Goal: Use online tool/utility: Utilize a website feature to perform a specific function

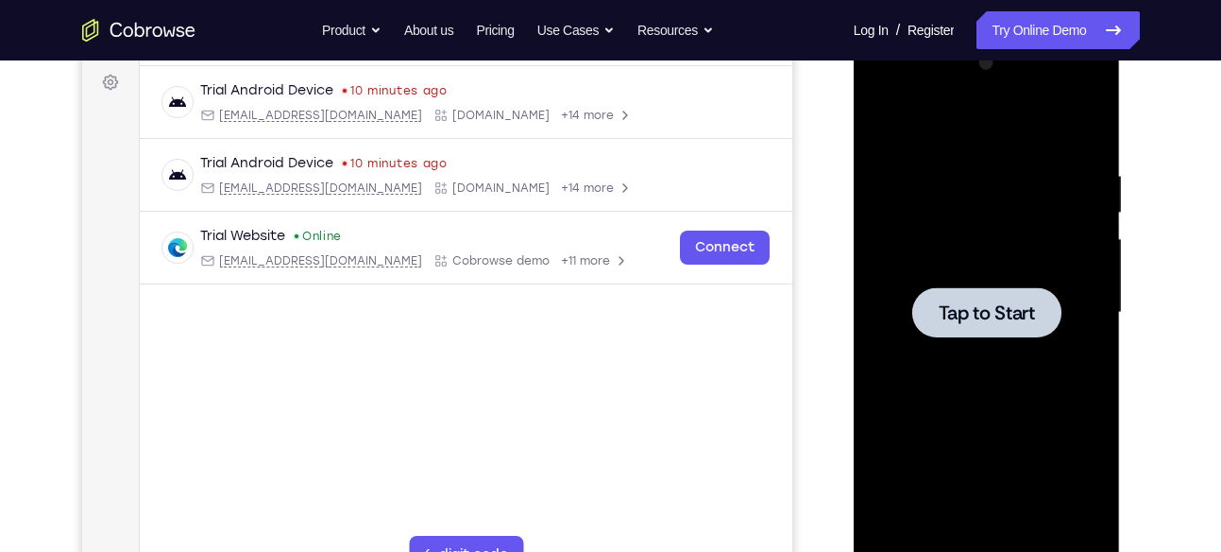
scroll to position [279, 0]
click at [953, 288] on div at bounding box center [986, 312] width 149 height 50
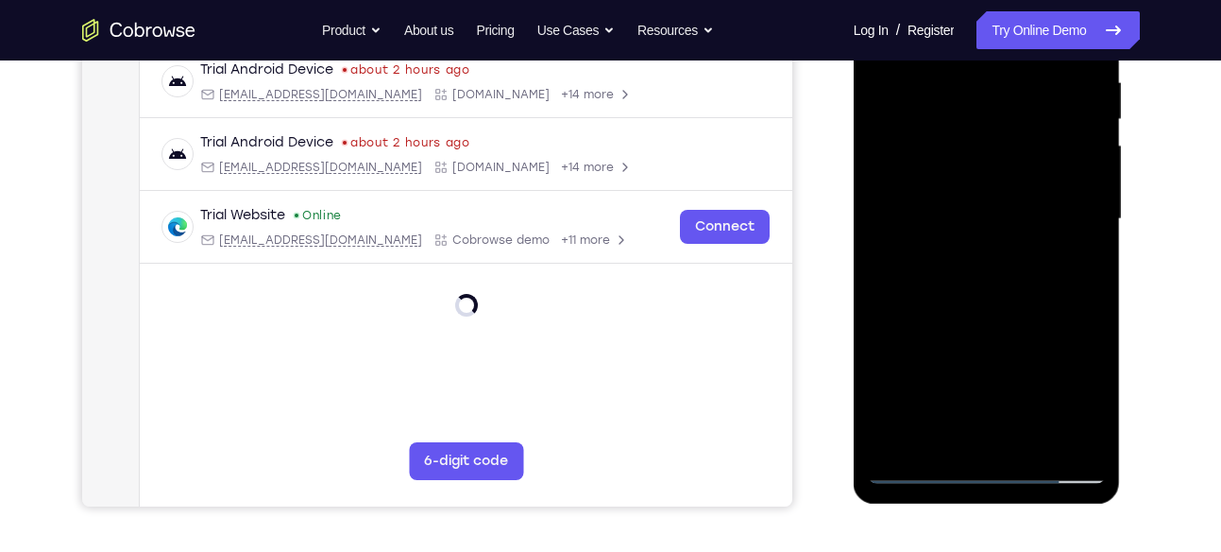
scroll to position [375, 0]
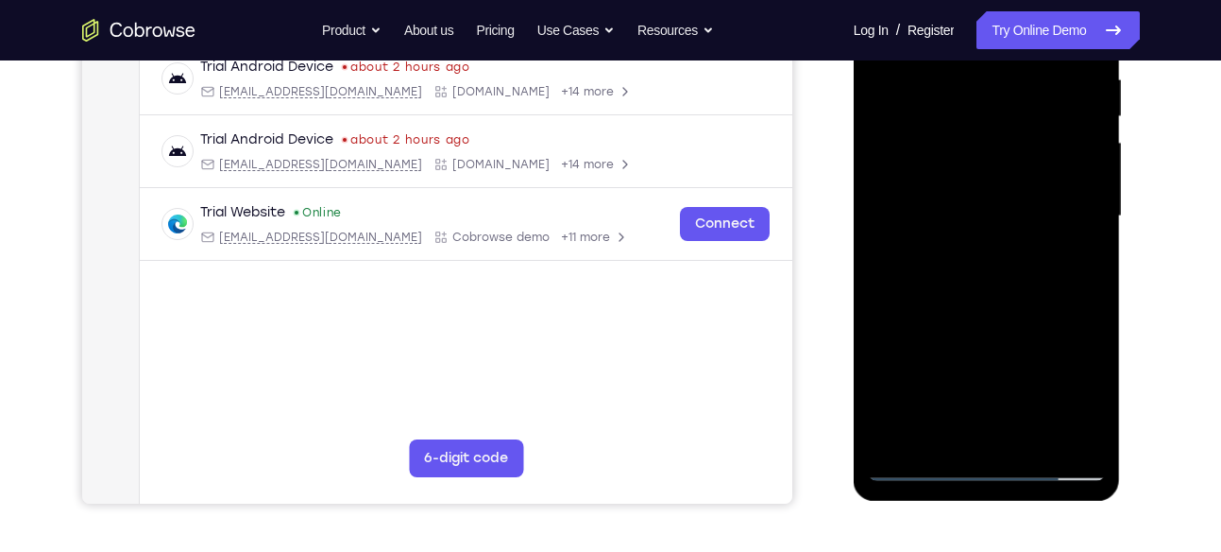
click at [983, 467] on div at bounding box center [987, 216] width 238 height 529
click at [1063, 358] on div at bounding box center [987, 216] width 238 height 529
click at [1070, 379] on div at bounding box center [987, 216] width 238 height 529
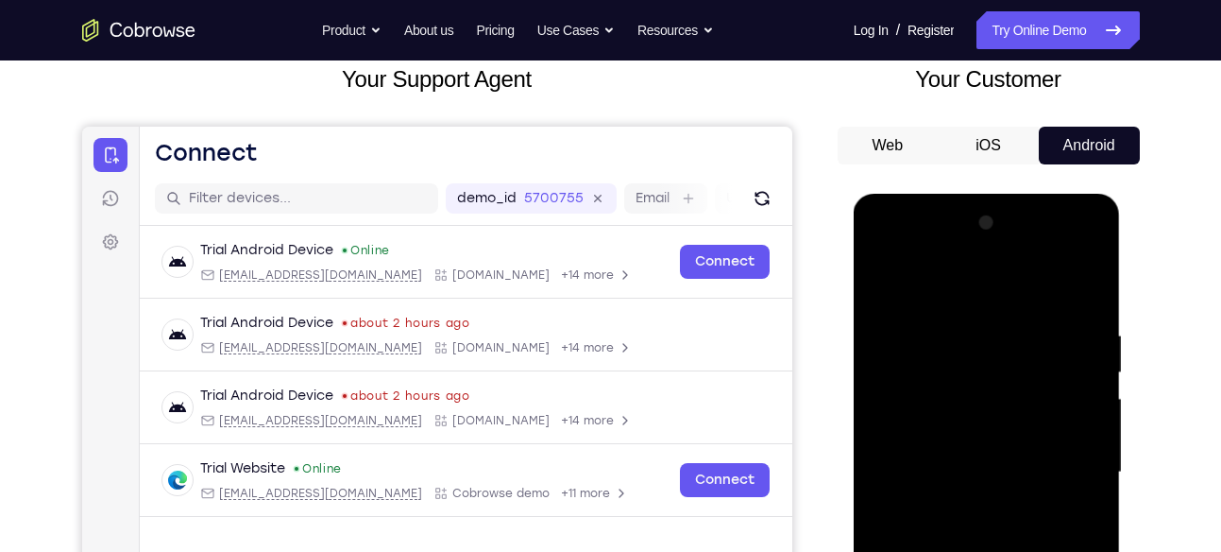
scroll to position [117, 0]
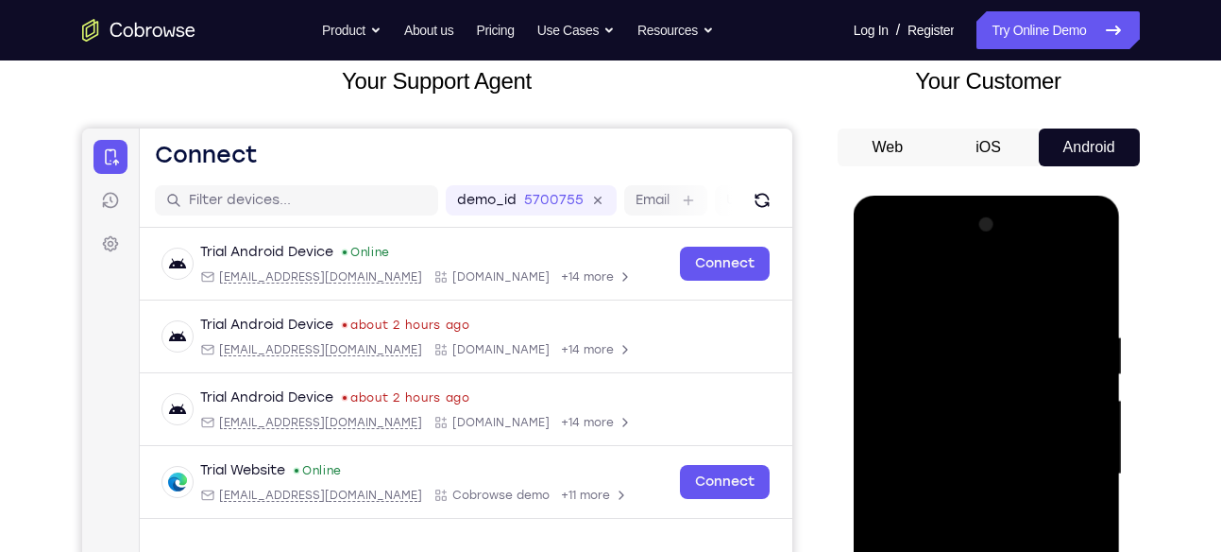
click at [900, 249] on div at bounding box center [987, 474] width 238 height 529
click at [976, 366] on div at bounding box center [987, 474] width 238 height 529
click at [992, 430] on div at bounding box center [987, 474] width 238 height 529
click at [1066, 465] on div at bounding box center [987, 474] width 238 height 529
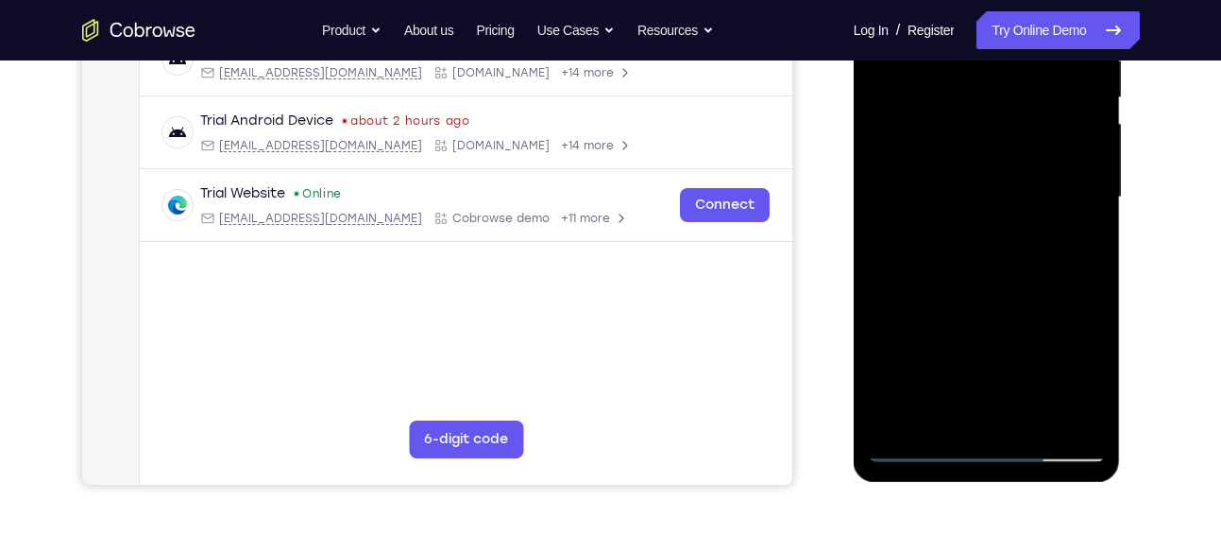
scroll to position [420, 0]
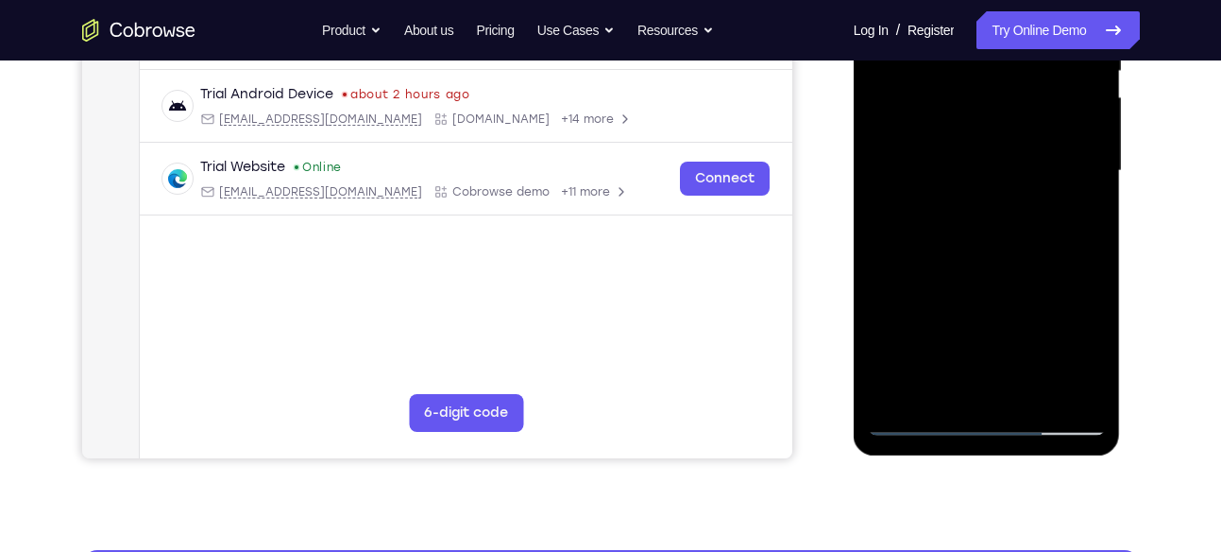
click at [1000, 396] on div at bounding box center [987, 170] width 238 height 529
click at [893, 145] on div at bounding box center [987, 170] width 238 height 529
click at [940, 139] on div at bounding box center [987, 170] width 238 height 529
click at [933, 157] on div at bounding box center [987, 170] width 238 height 529
click at [942, 168] on div at bounding box center [987, 170] width 238 height 529
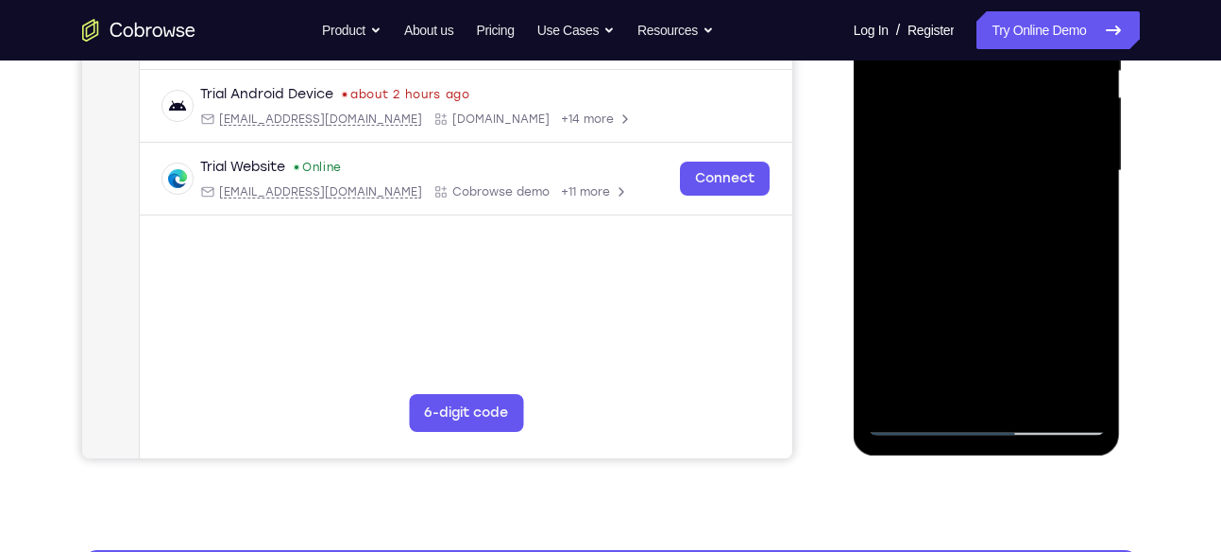
click at [949, 227] on div at bounding box center [987, 170] width 238 height 529
click at [1080, 187] on div at bounding box center [987, 170] width 238 height 529
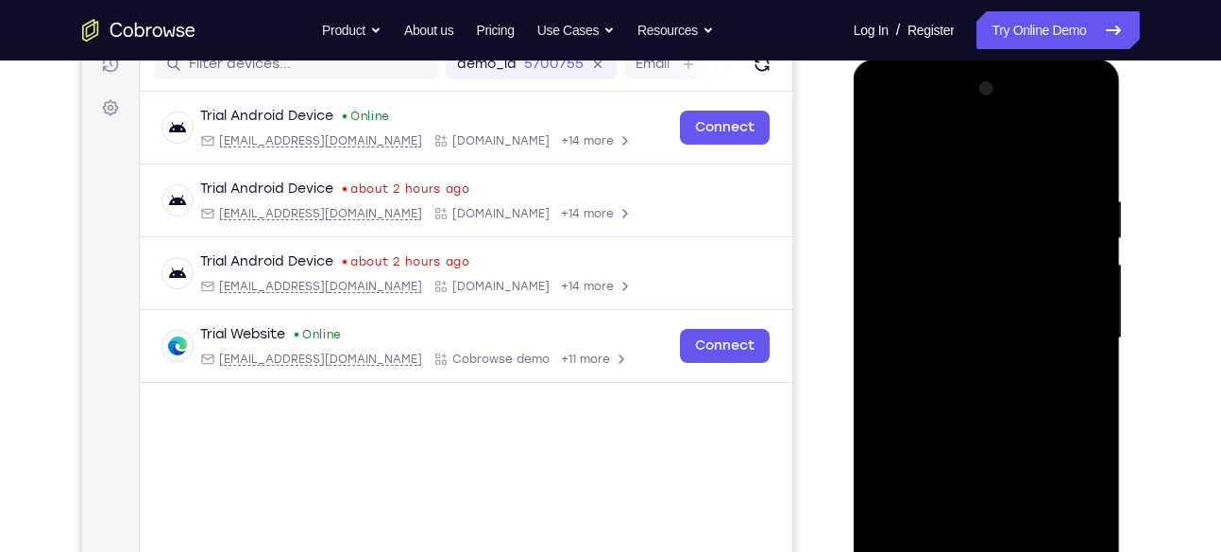
scroll to position [248, 0]
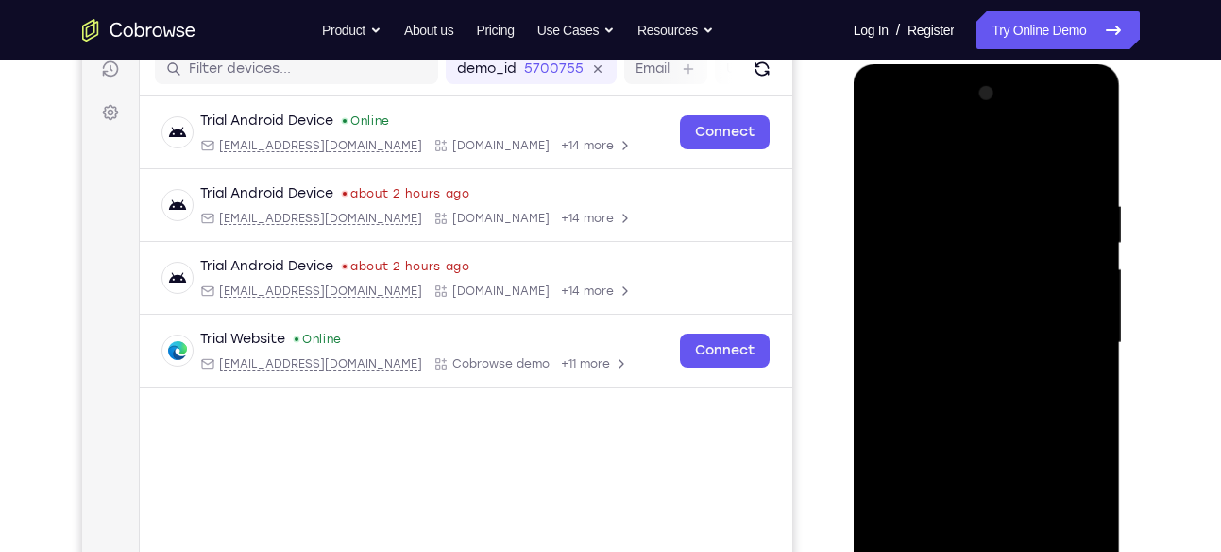
click at [1080, 176] on div at bounding box center [987, 342] width 238 height 529
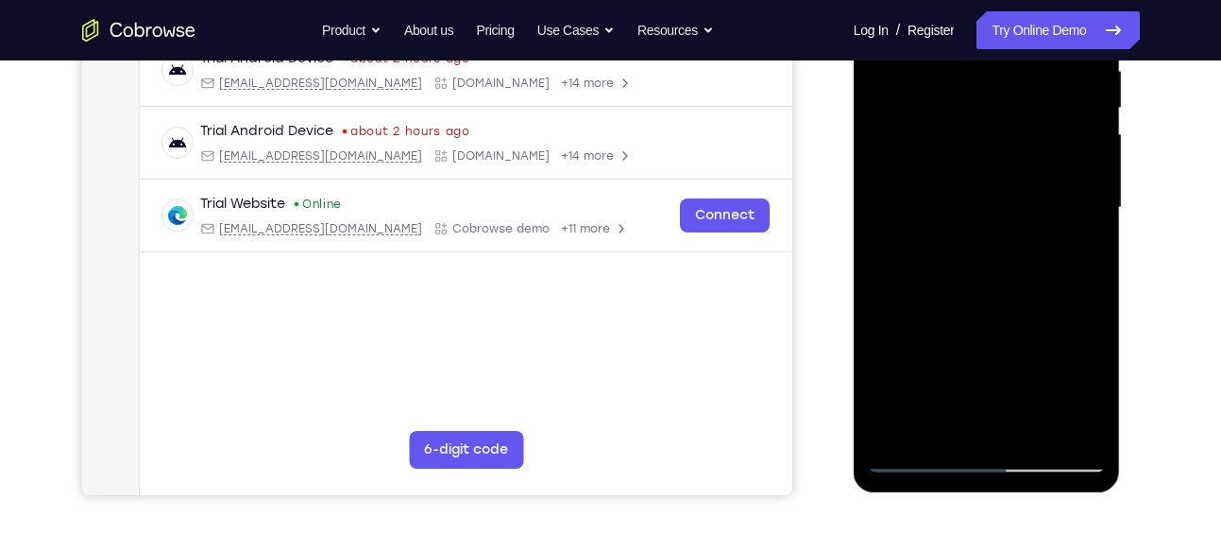
scroll to position [384, 0]
drag, startPoint x: 1012, startPoint y: 190, endPoint x: 1013, endPoint y: 153, distance: 36.9
click at [1013, 153] on div at bounding box center [987, 206] width 238 height 529
drag, startPoint x: 1002, startPoint y: 301, endPoint x: 1023, endPoint y: 6, distance: 296.3
click at [1023, 6] on div at bounding box center [987, 206] width 238 height 529
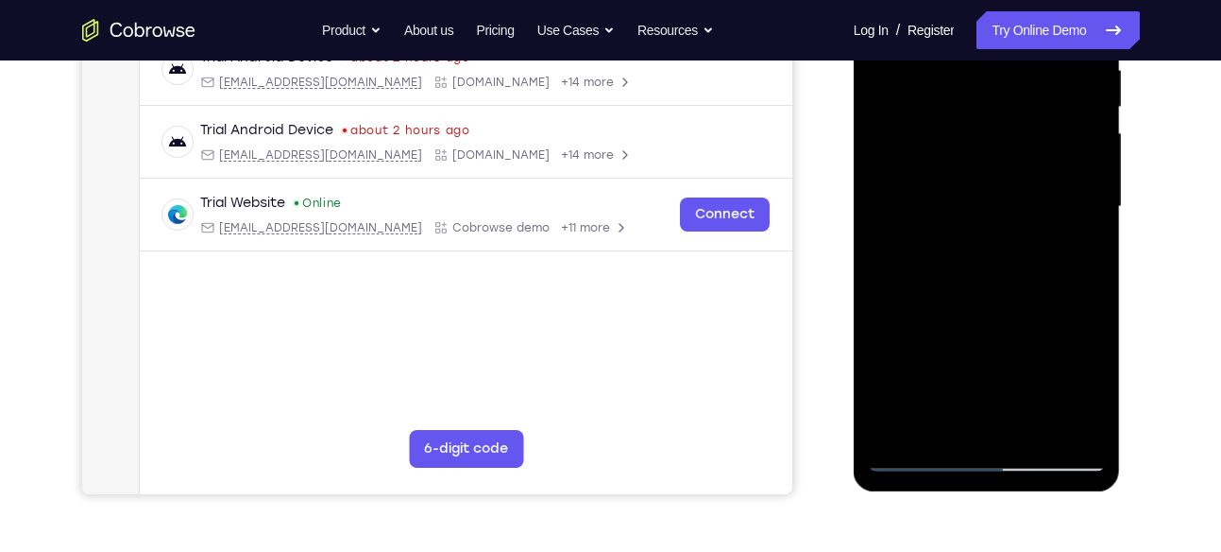
drag, startPoint x: 998, startPoint y: 263, endPoint x: 1014, endPoint y: 11, distance: 251.7
click at [1014, 11] on div at bounding box center [987, 206] width 238 height 529
drag, startPoint x: 1009, startPoint y: 254, endPoint x: 1032, endPoint y: -9, distance: 263.6
click at [1032, 0] on div at bounding box center [987, 206] width 238 height 529
drag, startPoint x: 1045, startPoint y: 137, endPoint x: 1035, endPoint y: 381, distance: 243.9
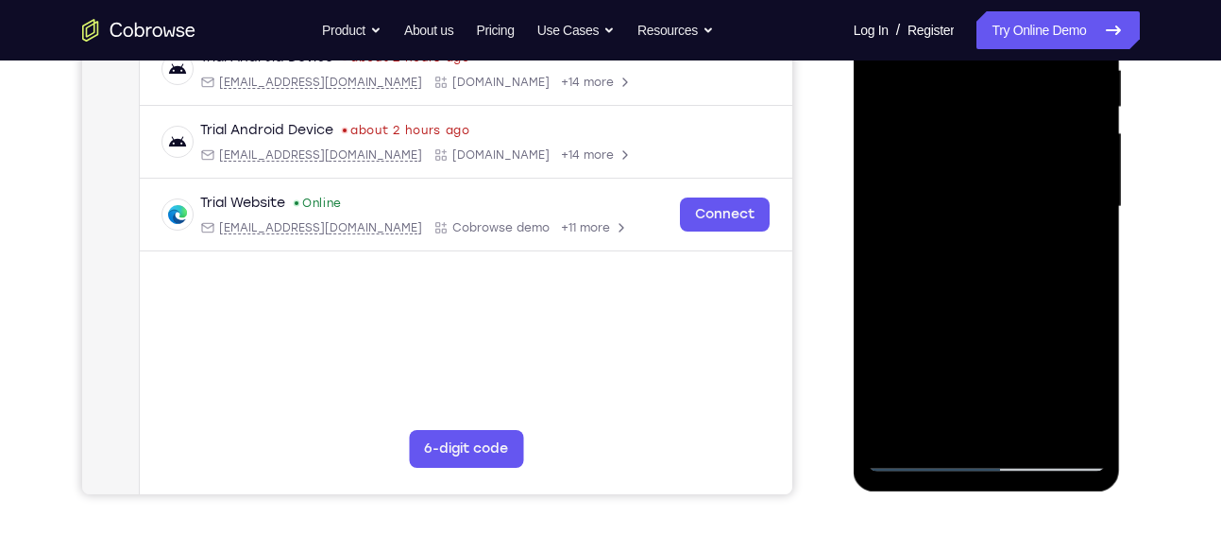
click at [1035, 381] on div at bounding box center [987, 206] width 238 height 529
drag, startPoint x: 1004, startPoint y: 182, endPoint x: 1016, endPoint y: 317, distance: 135.6
click at [1016, 317] on div at bounding box center [987, 206] width 238 height 529
click at [1098, 173] on div at bounding box center [987, 206] width 238 height 529
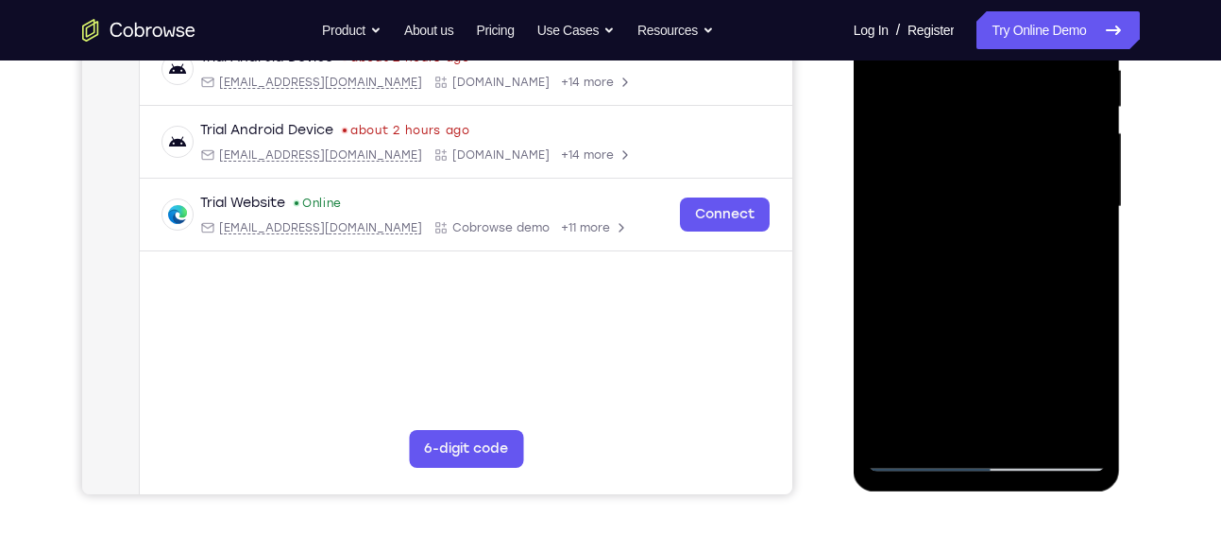
click at [1098, 173] on div at bounding box center [987, 206] width 238 height 529
click at [1080, 435] on div at bounding box center [987, 206] width 238 height 529
click at [1076, 433] on div at bounding box center [987, 206] width 238 height 529
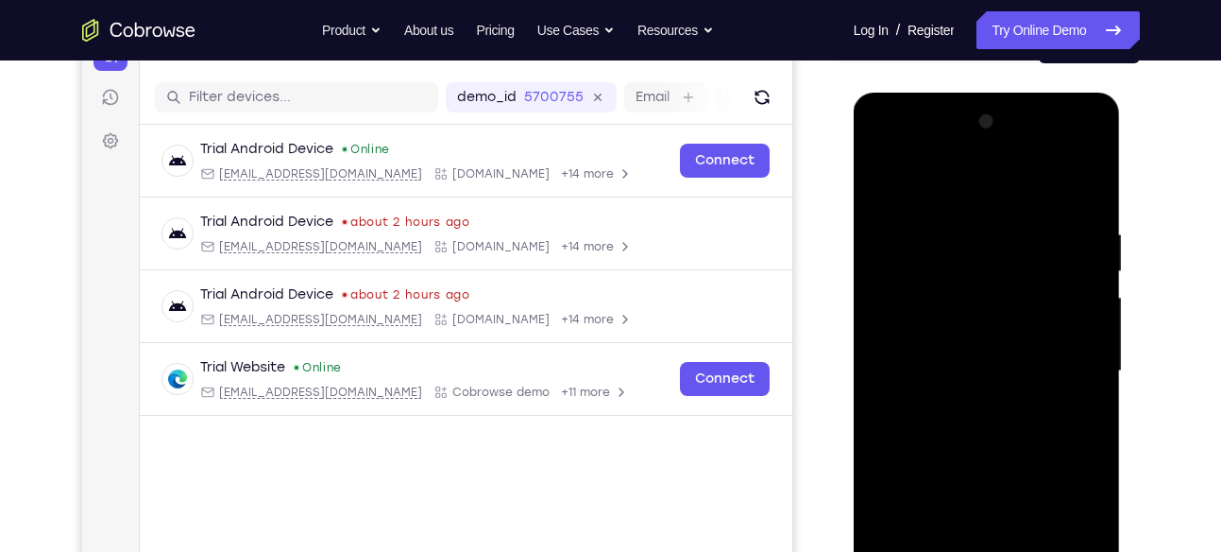
scroll to position [219, 0]
click at [887, 187] on div at bounding box center [987, 372] width 238 height 529
click at [881, 179] on div at bounding box center [987, 372] width 238 height 529
click at [981, 183] on div at bounding box center [987, 372] width 238 height 529
click at [1011, 342] on div at bounding box center [987, 372] width 238 height 529
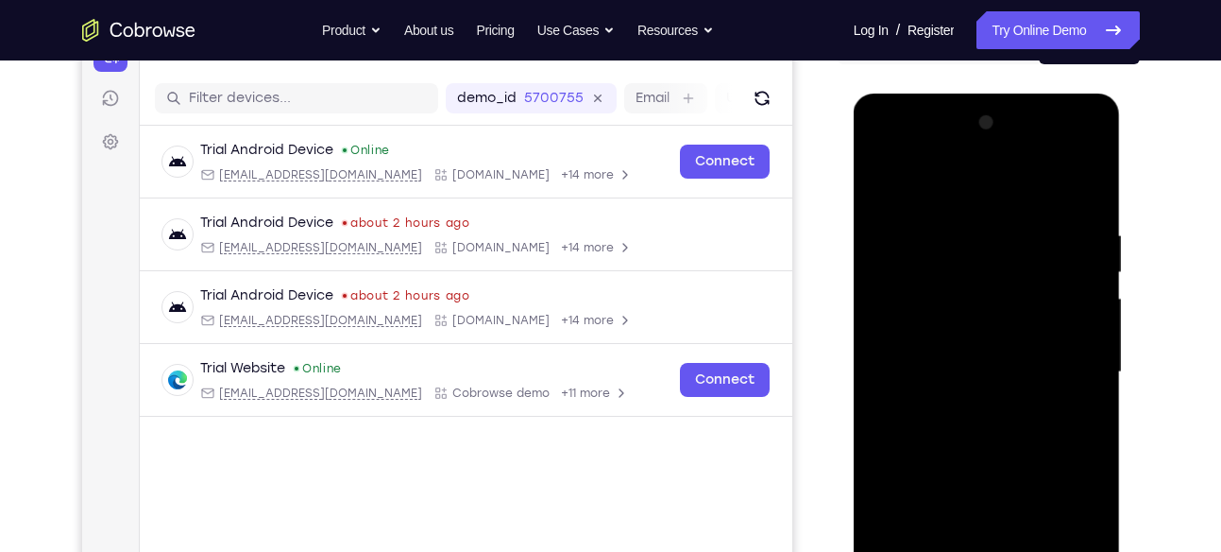
click at [957, 387] on div at bounding box center [987, 372] width 238 height 529
click at [1096, 189] on div at bounding box center [987, 372] width 238 height 529
click at [884, 172] on div at bounding box center [987, 372] width 238 height 529
click at [886, 177] on div at bounding box center [987, 372] width 238 height 529
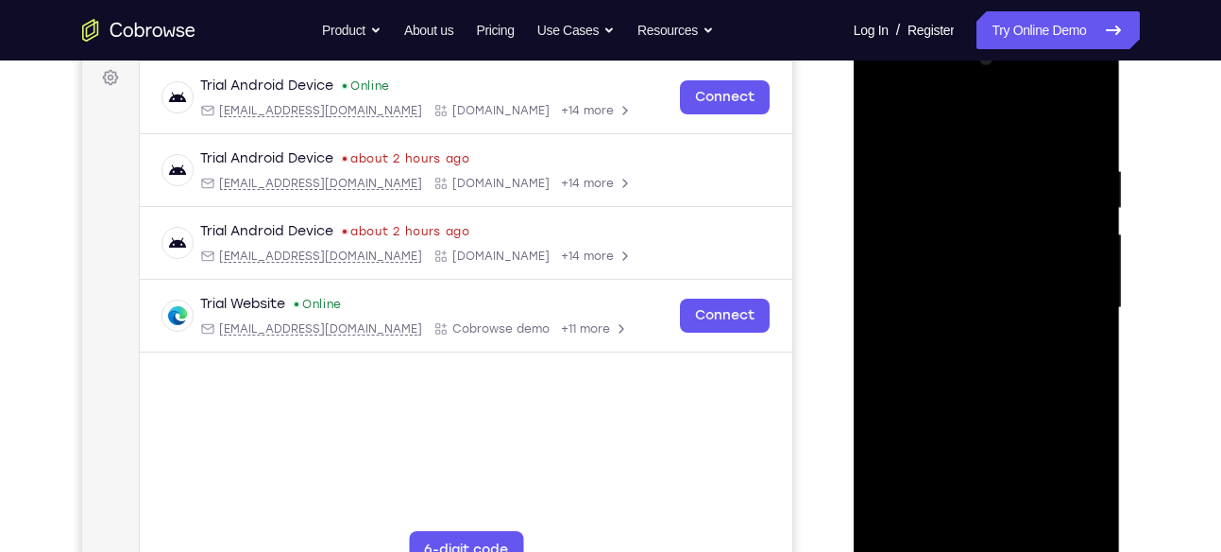
scroll to position [350, 0]
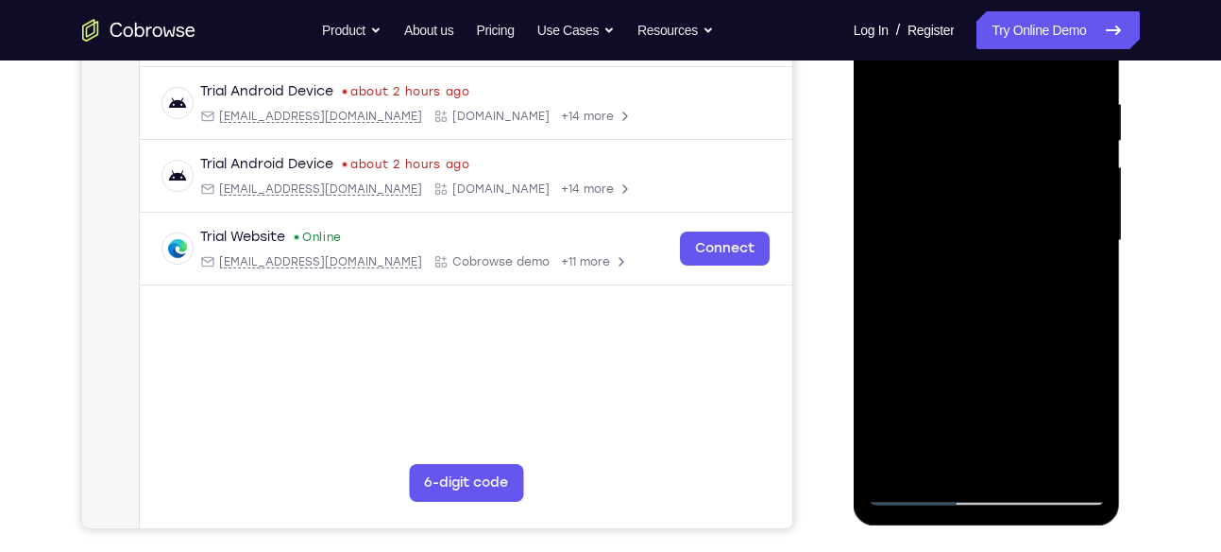
click at [923, 498] on div at bounding box center [987, 240] width 238 height 529
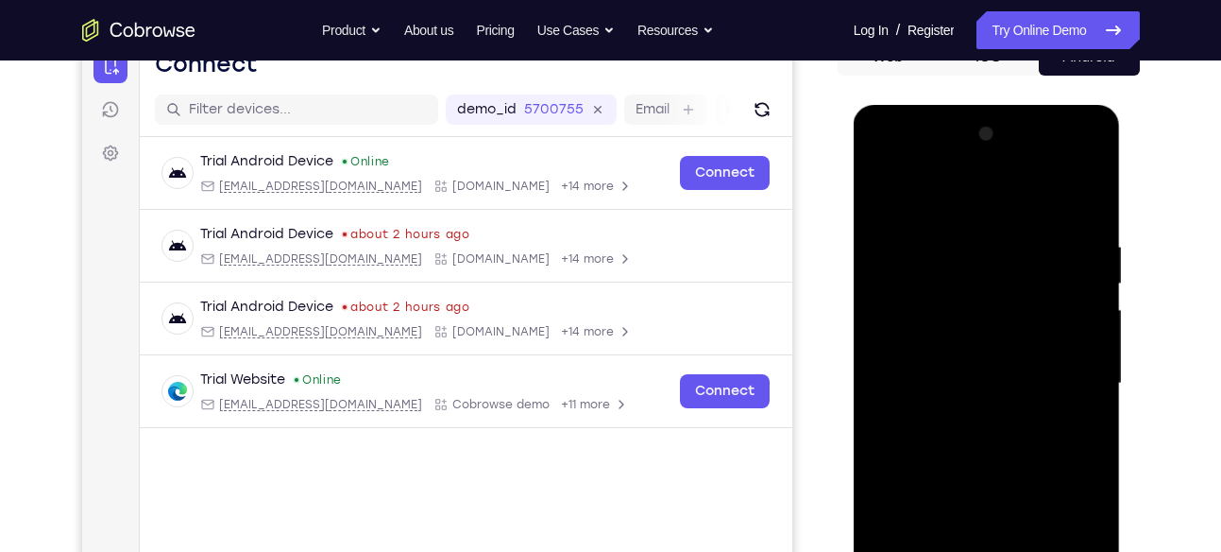
click at [1091, 195] on div at bounding box center [987, 383] width 238 height 529
click at [923, 248] on div at bounding box center [987, 383] width 238 height 529
click at [879, 196] on div at bounding box center [987, 383] width 238 height 529
drag, startPoint x: 945, startPoint y: 319, endPoint x: 951, endPoint y: 249, distance: 70.1
click at [951, 249] on div at bounding box center [987, 383] width 238 height 529
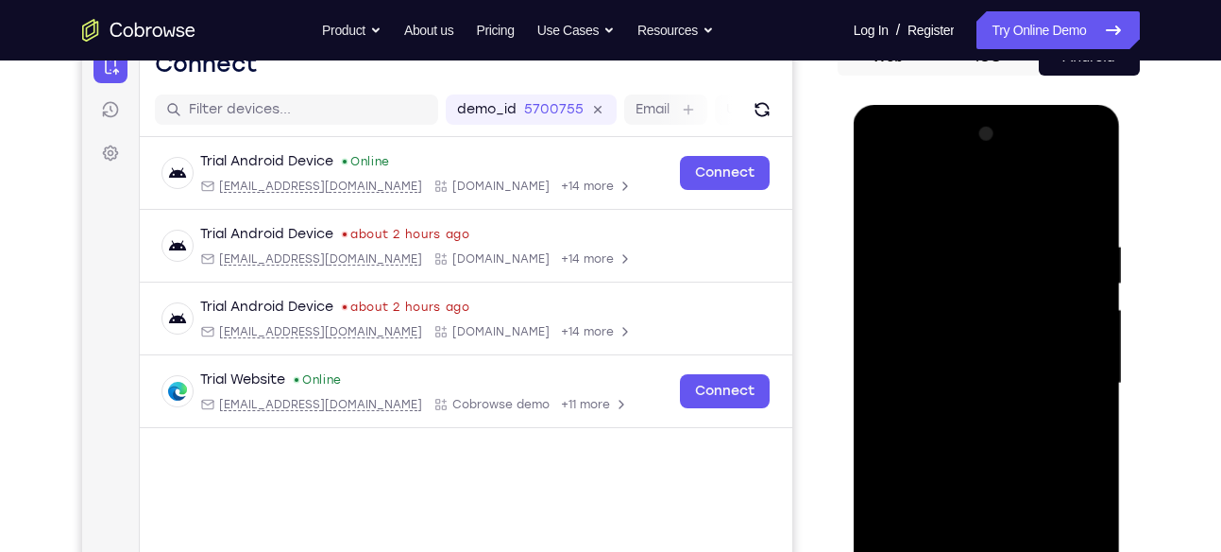
drag, startPoint x: 944, startPoint y: 360, endPoint x: 948, endPoint y: 241, distance: 119.1
click at [948, 241] on div at bounding box center [987, 383] width 238 height 529
drag, startPoint x: 949, startPoint y: 357, endPoint x: 959, endPoint y: 225, distance: 132.6
click at [959, 225] on div at bounding box center [987, 383] width 238 height 529
drag, startPoint x: 956, startPoint y: 335, endPoint x: 961, endPoint y: 293, distance: 42.8
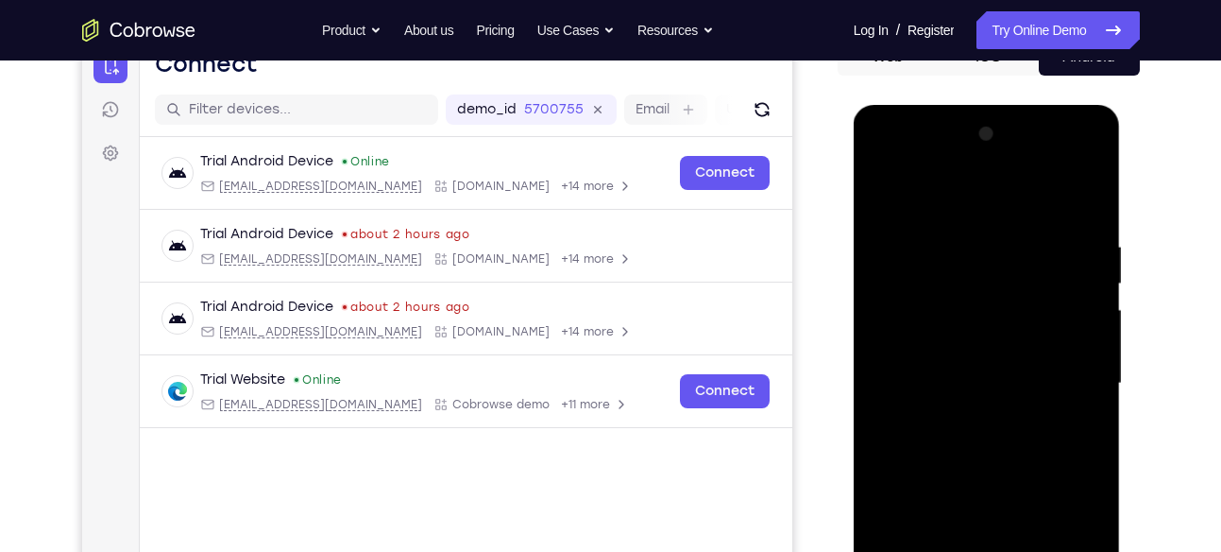
click at [961, 293] on div at bounding box center [987, 383] width 238 height 529
click at [897, 384] on div at bounding box center [987, 383] width 238 height 529
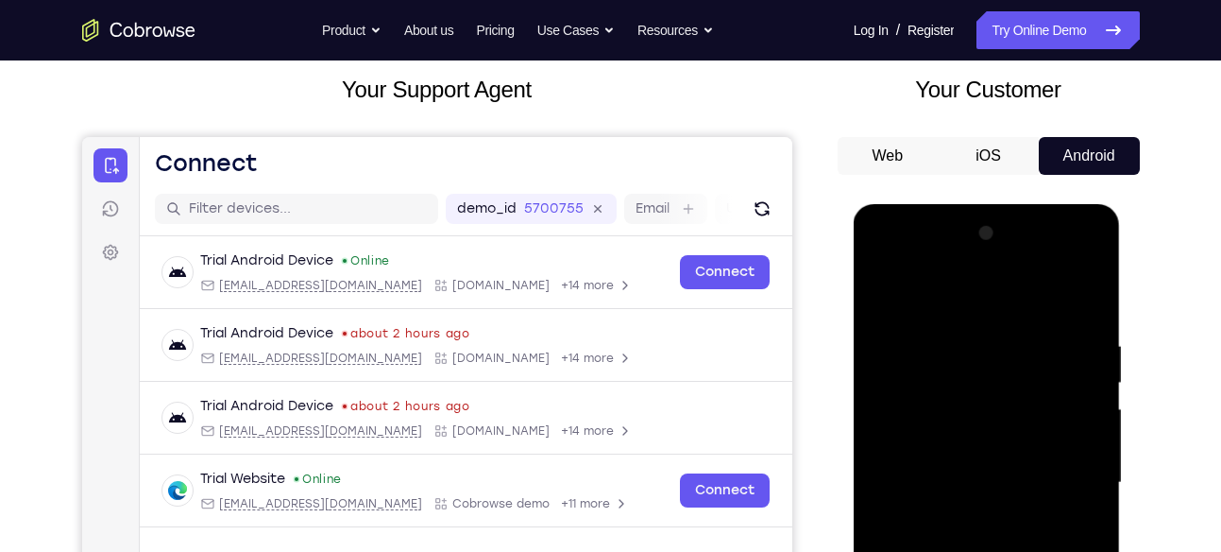
scroll to position [108, 0]
drag, startPoint x: 950, startPoint y: 332, endPoint x: 956, endPoint y: 396, distance: 64.5
click at [956, 396] on div at bounding box center [987, 483] width 238 height 529
click at [904, 352] on div at bounding box center [987, 483] width 238 height 529
drag, startPoint x: 978, startPoint y: 451, endPoint x: 961, endPoint y: 342, distance: 110.1
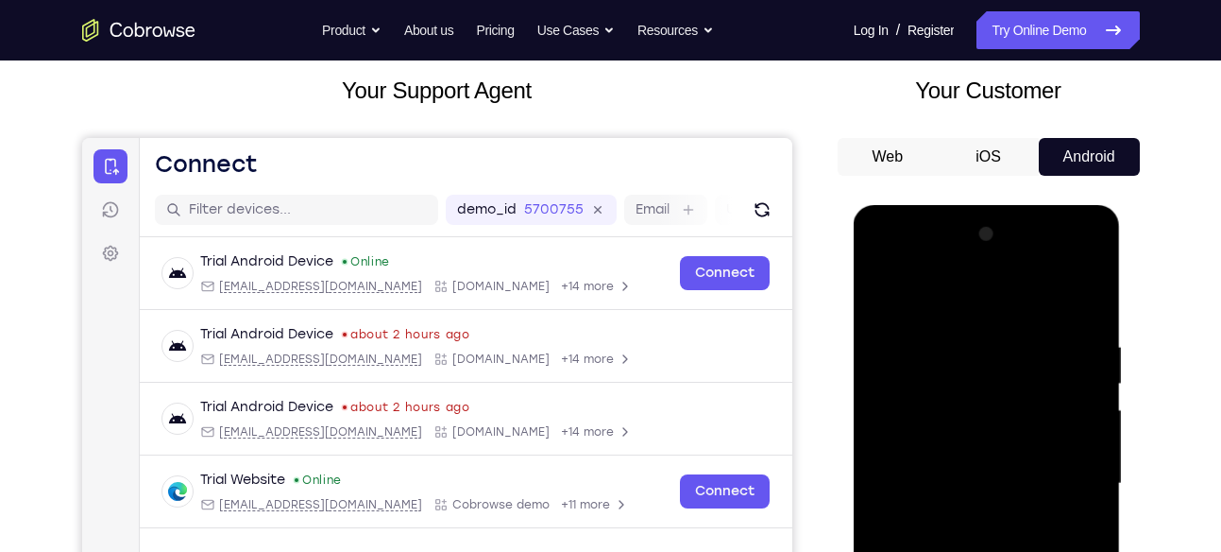
click at [961, 342] on div at bounding box center [987, 483] width 238 height 529
click at [920, 497] on div at bounding box center [987, 483] width 238 height 529
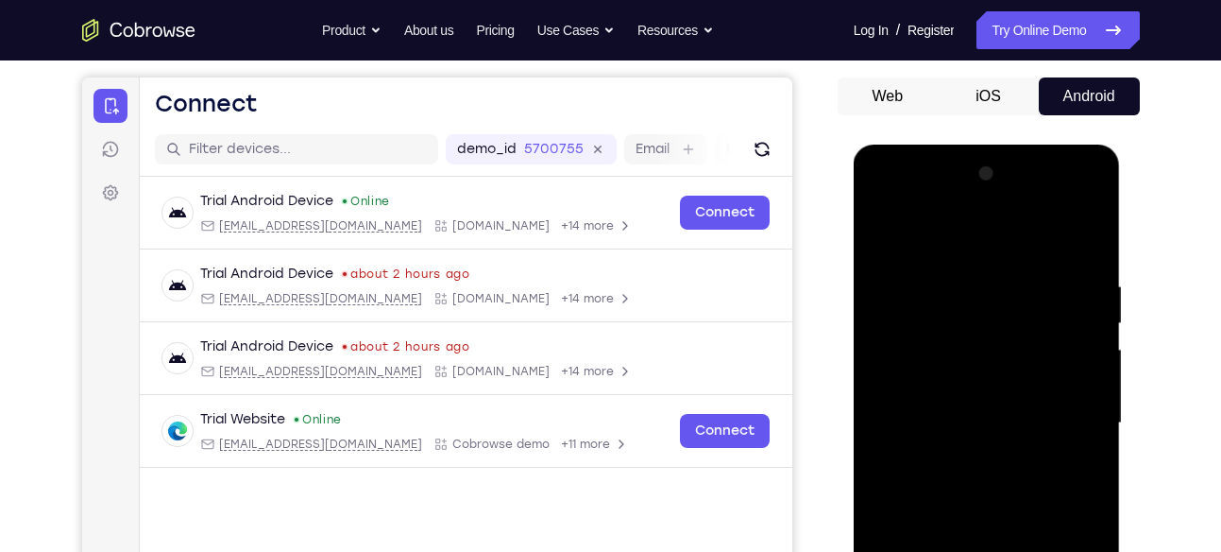
scroll to position [169, 0]
click at [1094, 373] on div at bounding box center [987, 422] width 238 height 529
click at [1094, 361] on div at bounding box center [987, 422] width 238 height 529
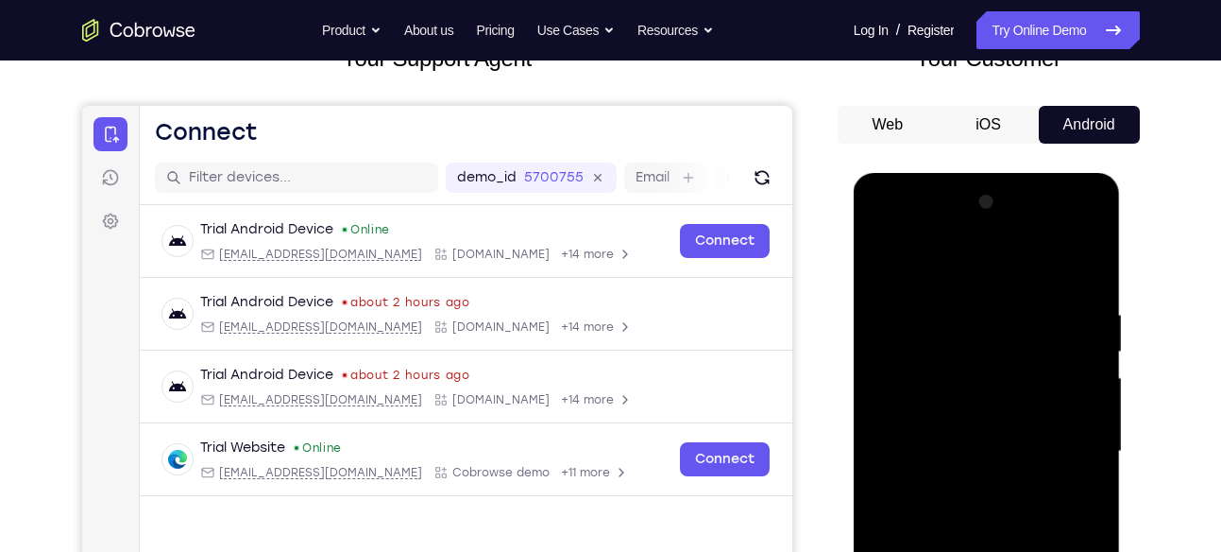
scroll to position [139, 0]
click at [880, 260] on div at bounding box center [987, 452] width 238 height 529
click at [890, 266] on div at bounding box center [987, 452] width 238 height 529
click at [890, 260] on div at bounding box center [987, 452] width 238 height 529
drag, startPoint x: 970, startPoint y: 459, endPoint x: 998, endPoint y: 178, distance: 282.9
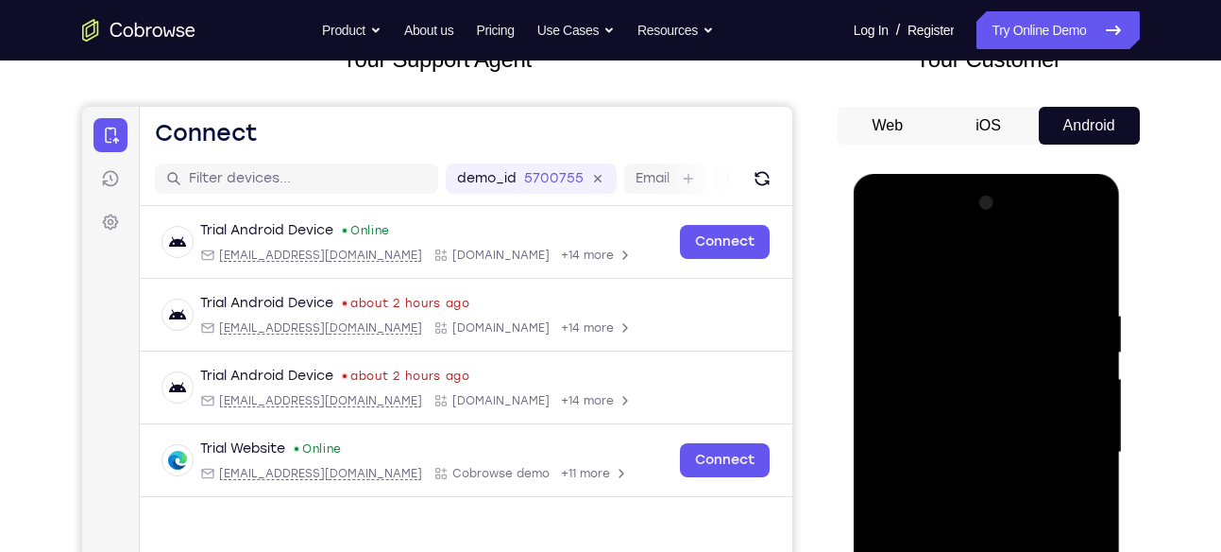
click at [998, 178] on div at bounding box center [987, 455] width 267 height 563
drag, startPoint x: 1046, startPoint y: 404, endPoint x: 1050, endPoint y: 218, distance: 186.1
click at [1050, 218] on div at bounding box center [987, 452] width 238 height 529
drag, startPoint x: 1030, startPoint y: 451, endPoint x: 1039, endPoint y: 294, distance: 157.0
click at [1039, 294] on div at bounding box center [987, 452] width 238 height 529
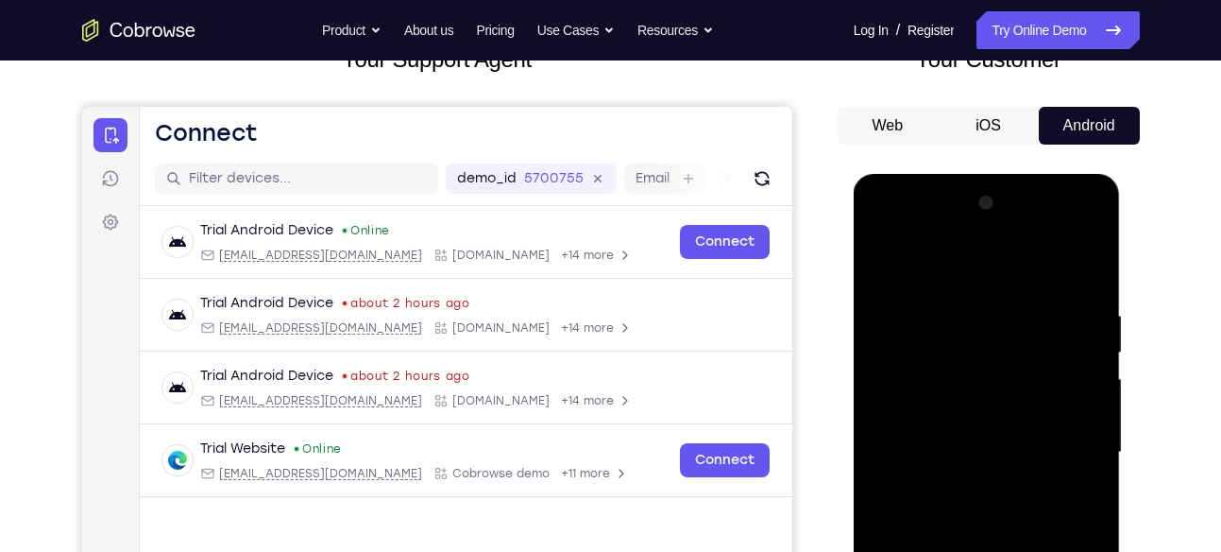
drag, startPoint x: 1015, startPoint y: 502, endPoint x: 1016, endPoint y: 339, distance: 163.4
click at [1016, 339] on div at bounding box center [987, 452] width 238 height 529
drag, startPoint x: 1016, startPoint y: 339, endPoint x: 1003, endPoint y: 502, distance: 163.9
click at [1003, 502] on div at bounding box center [987, 452] width 238 height 529
drag, startPoint x: 1003, startPoint y: 502, endPoint x: 1003, endPoint y: 279, distance: 223.8
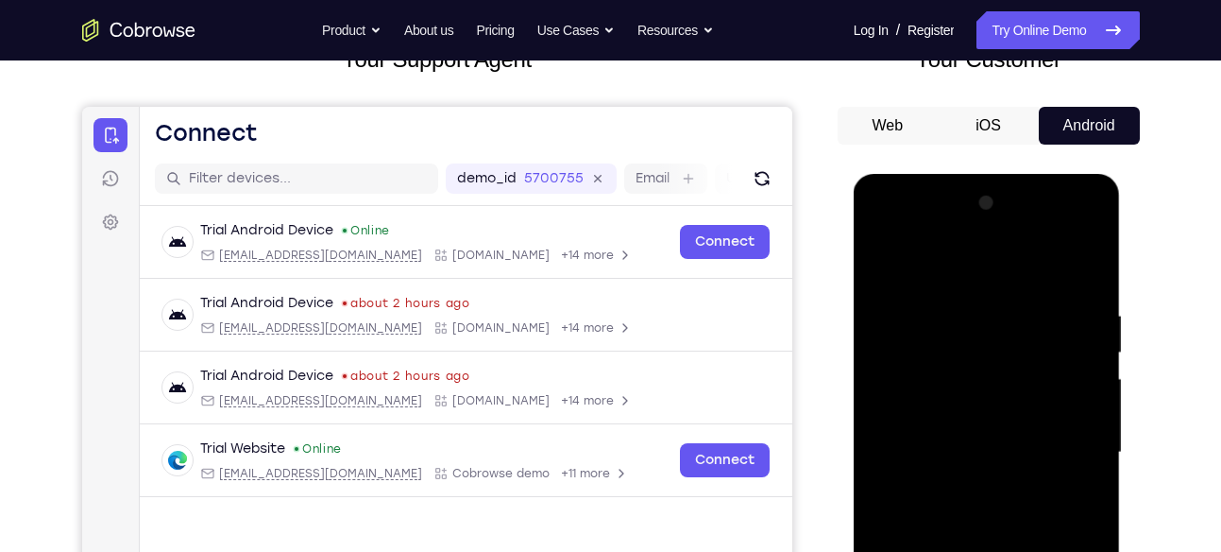
click at [1003, 279] on div at bounding box center [987, 452] width 238 height 529
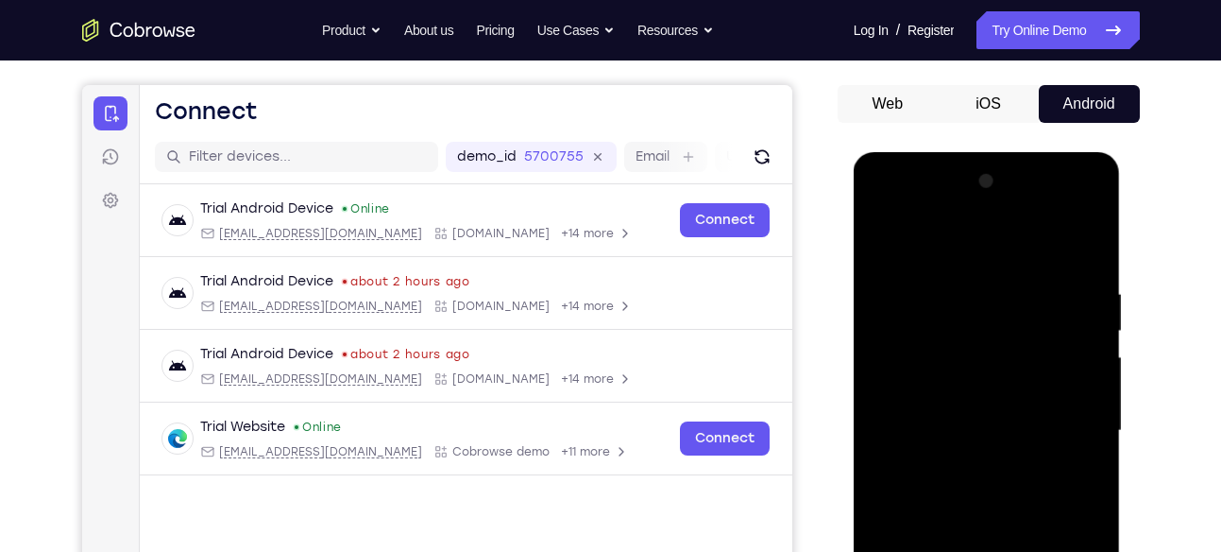
scroll to position [164, 0]
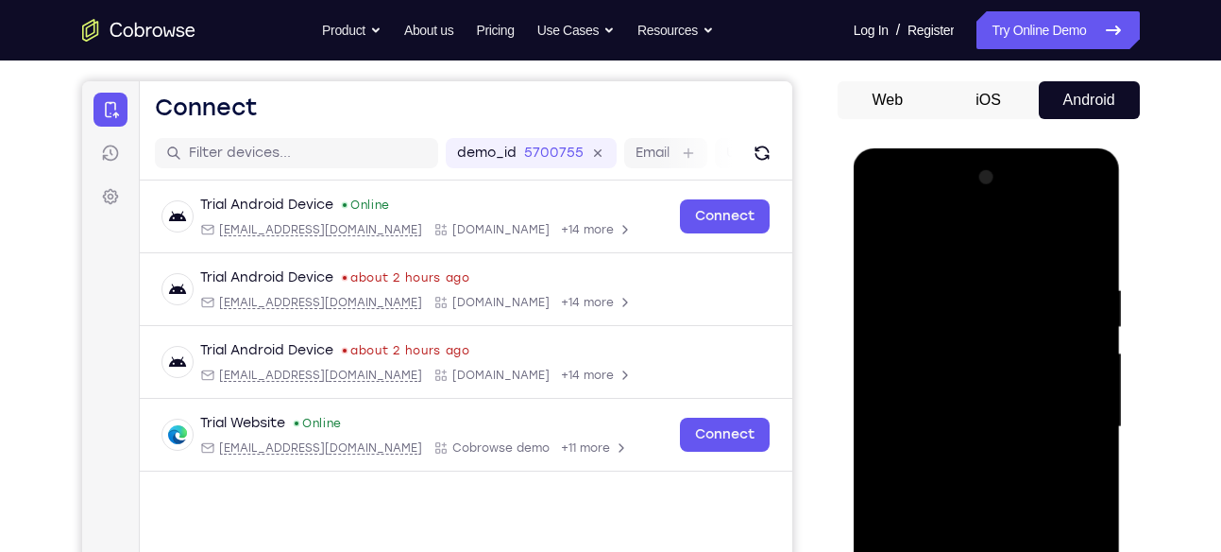
drag, startPoint x: 1029, startPoint y: 448, endPoint x: 1027, endPoint y: 335, distance: 112.4
click at [1027, 335] on div at bounding box center [987, 426] width 238 height 529
